Goal: Browse casually: Explore the website without a specific task or goal

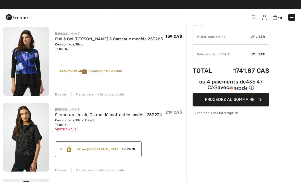
scroll to position [40, 0]
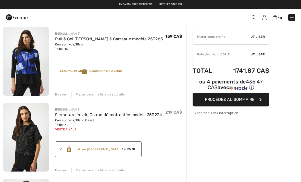
click at [293, 16] on img at bounding box center [291, 17] width 5 height 5
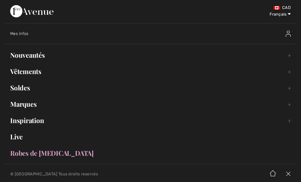
click at [27, 57] on link "Nouveautés Toggle submenu" at bounding box center [150, 54] width 290 height 11
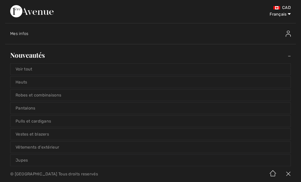
click at [25, 69] on link "Voir tout" at bounding box center [150, 68] width 280 height 11
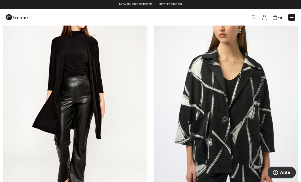
scroll to position [2276, 0]
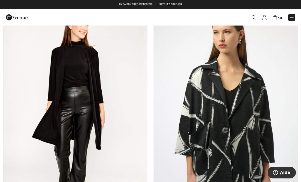
click at [93, 80] on img at bounding box center [75, 111] width 144 height 216
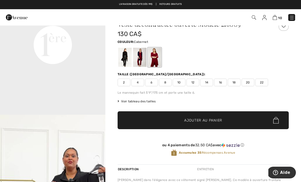
scroll to position [359, 0]
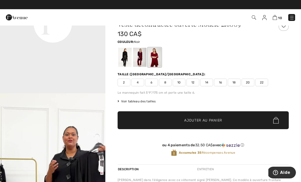
click at [130, 57] on div at bounding box center [124, 57] width 13 height 19
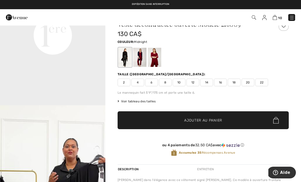
click at [145, 61] on div at bounding box center [139, 57] width 13 height 19
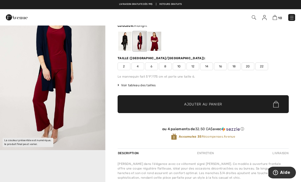
scroll to position [33, 0]
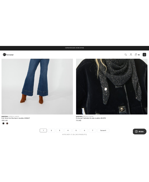
scroll to position [2287, 0]
